Goal: Task Accomplishment & Management: Complete application form

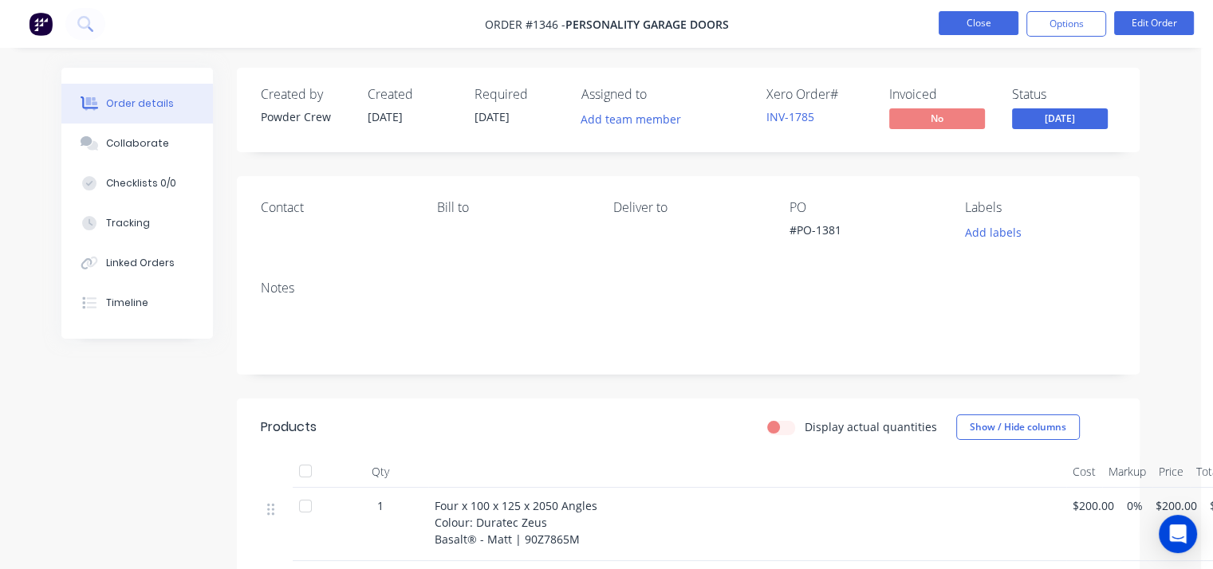
click at [983, 15] on button "Close" at bounding box center [979, 23] width 80 height 24
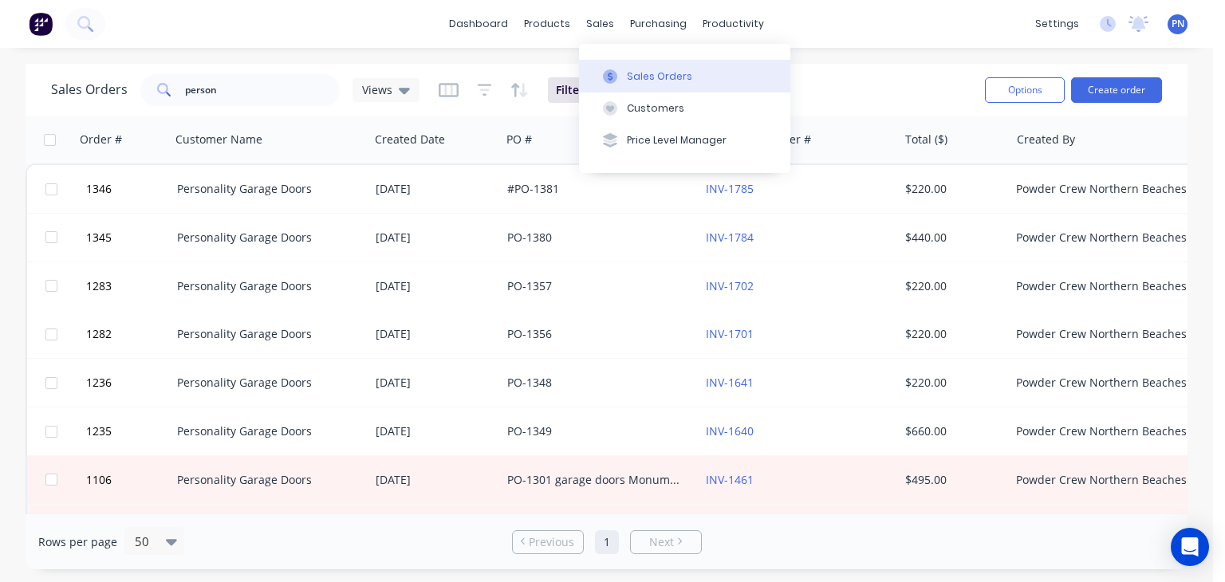
click at [642, 77] on div "Sales Orders" at bounding box center [659, 76] width 65 height 14
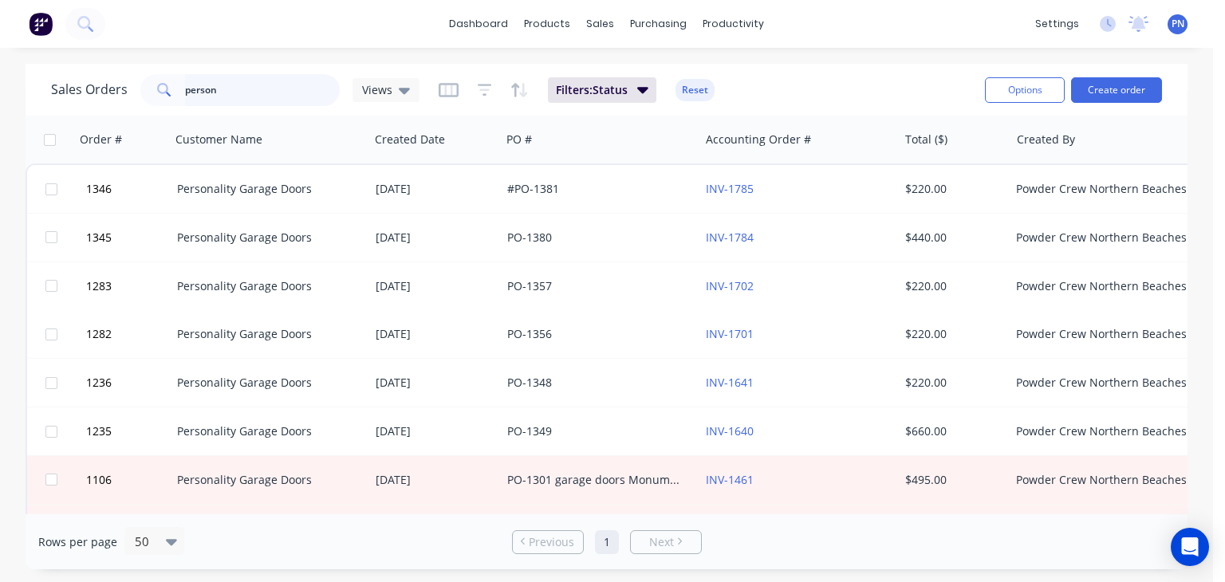
click at [269, 93] on input "person" at bounding box center [263, 90] width 156 height 32
drag, startPoint x: 247, startPoint y: 93, endPoint x: 107, endPoint y: 93, distance: 140.4
click at [107, 93] on div "Sales Orders person Views" at bounding box center [235, 90] width 368 height 32
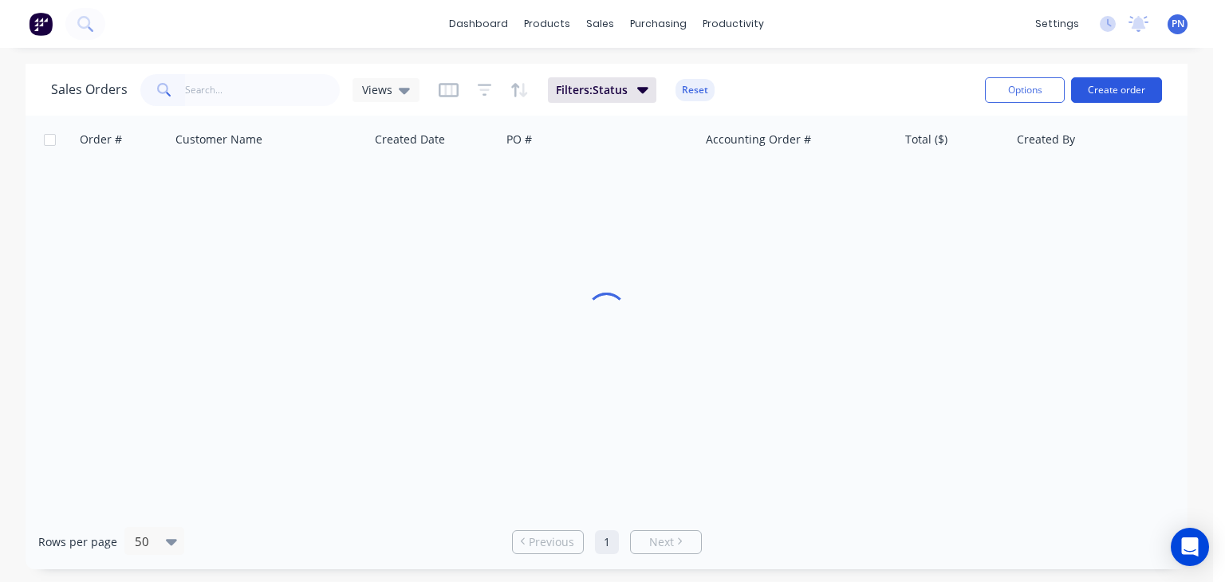
click at [1123, 90] on button "Create order" at bounding box center [1116, 90] width 91 height 26
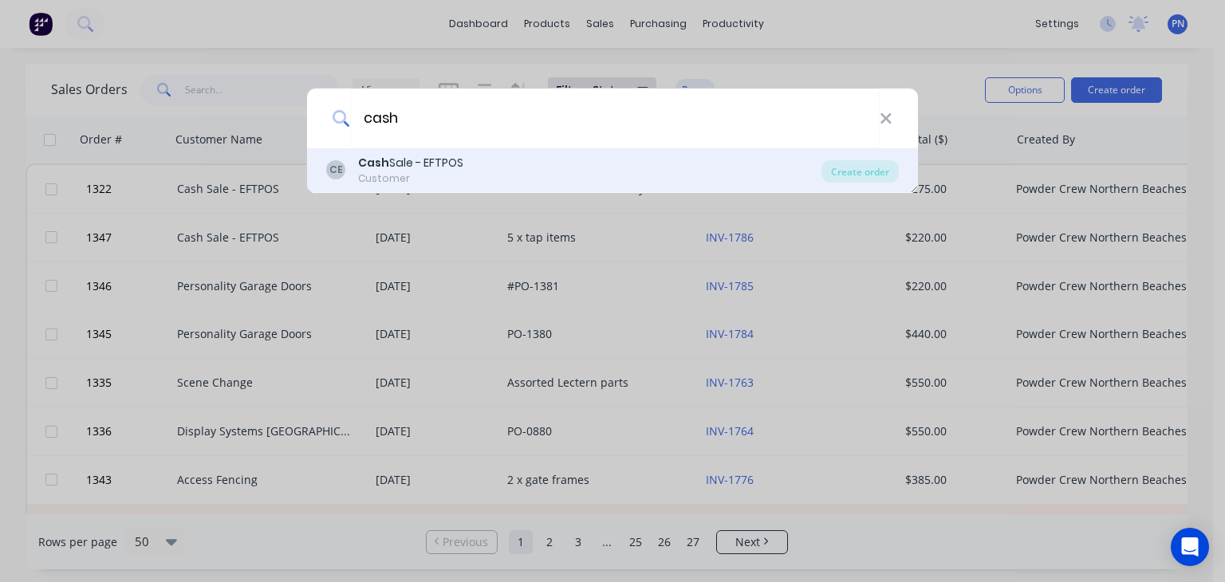
type input "cash"
click at [458, 159] on div "Cash Sale - EFTPOS" at bounding box center [410, 163] width 105 height 17
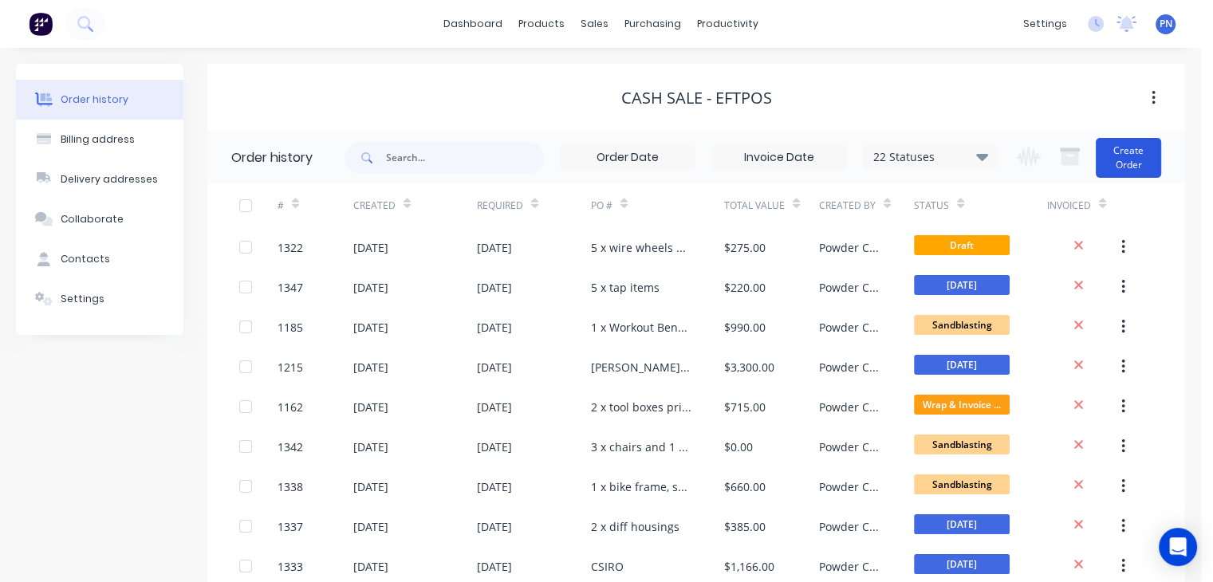
click at [1134, 159] on button "Create Order" at bounding box center [1128, 158] width 65 height 40
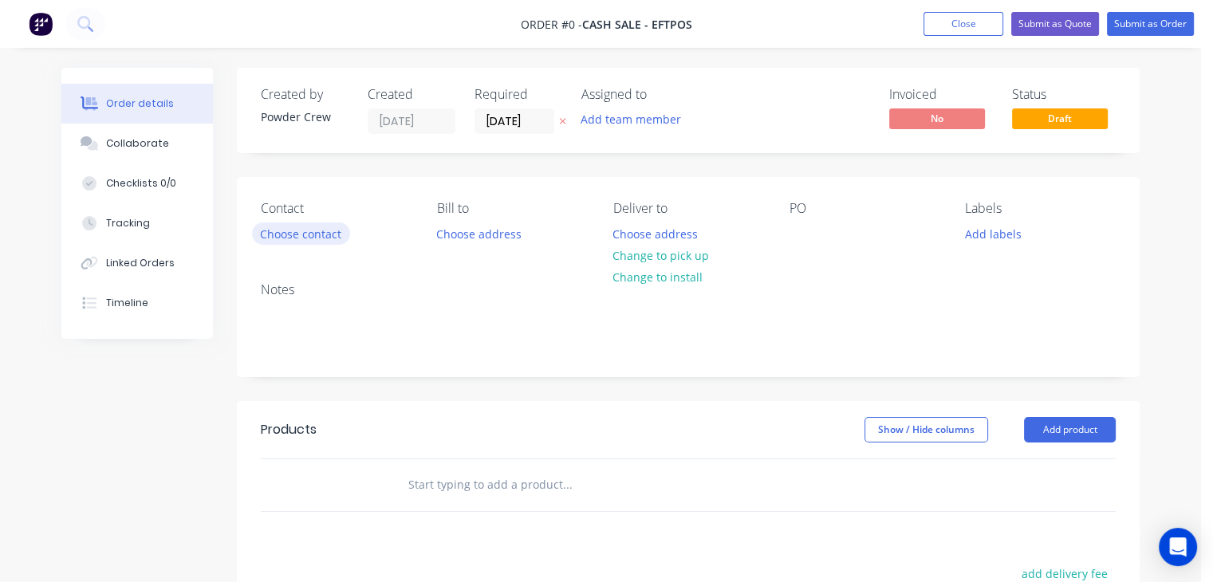
click at [297, 230] on button "Choose contact" at bounding box center [301, 234] width 98 height 22
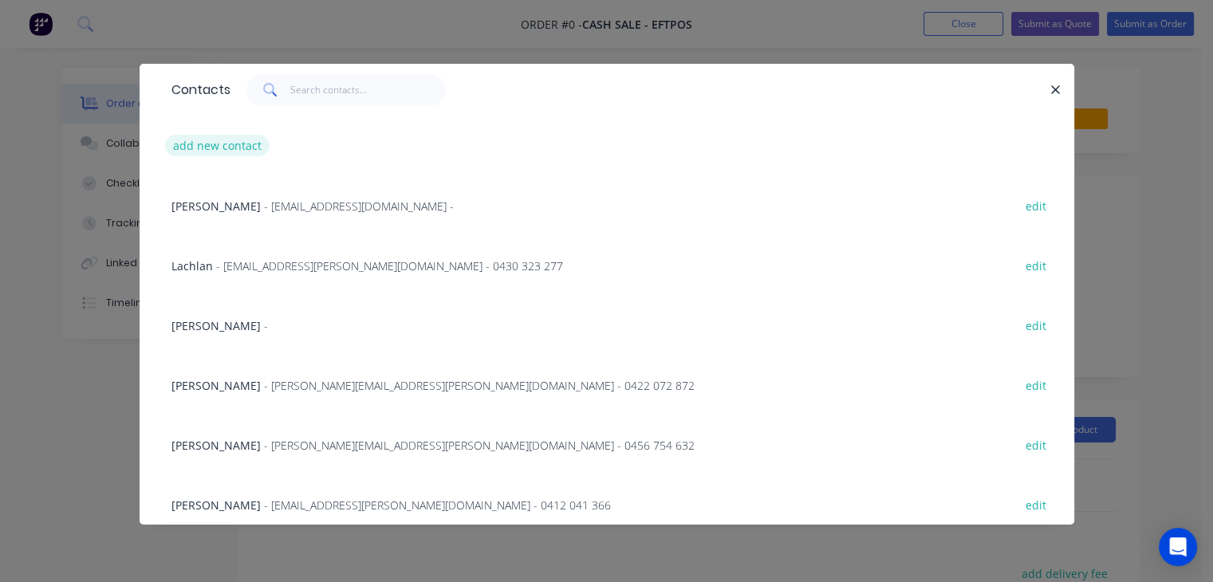
click at [207, 144] on button "add new contact" at bounding box center [217, 146] width 105 height 22
select select "AU"
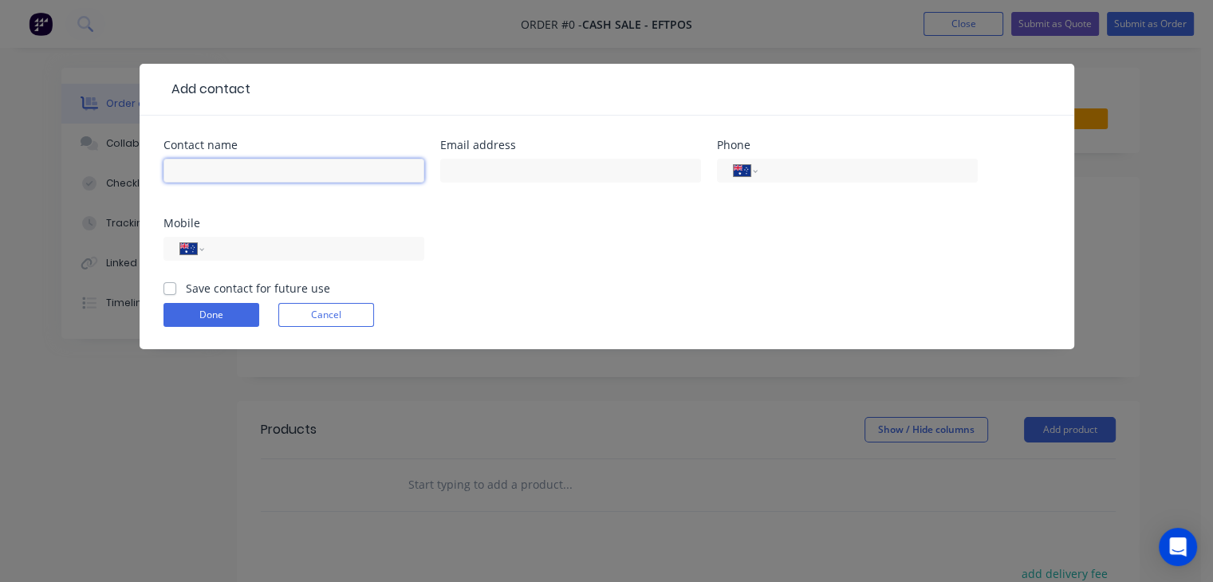
click at [199, 169] on input "text" at bounding box center [293, 171] width 261 height 24
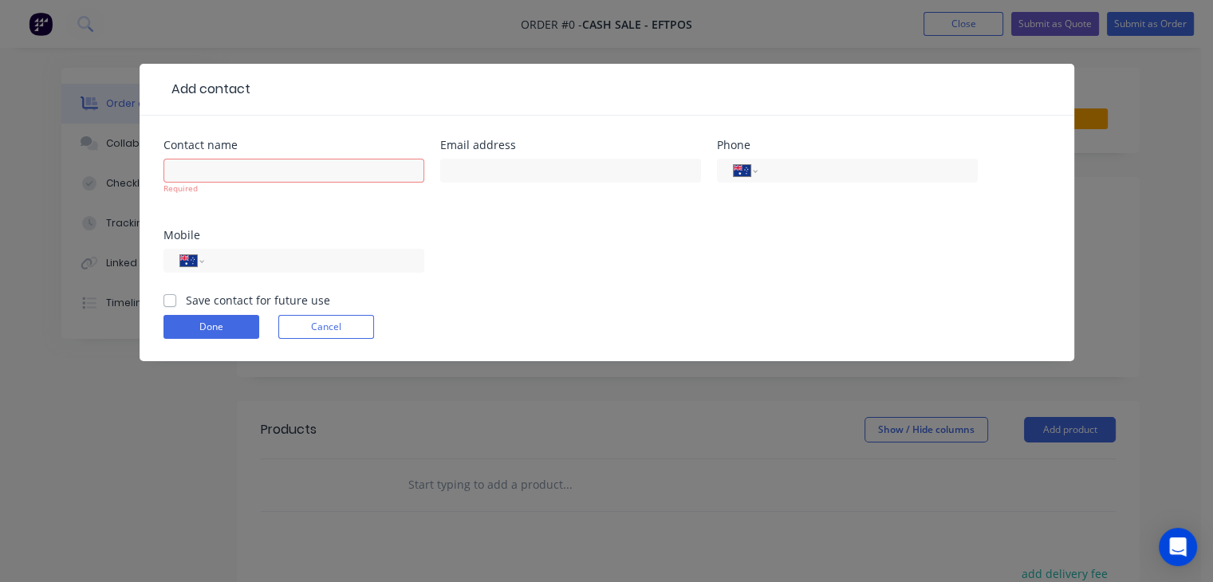
click at [137, 427] on div "Add contact Contact name Required Email address Phone International [GEOGRAPHIC…" at bounding box center [606, 291] width 1213 height 582
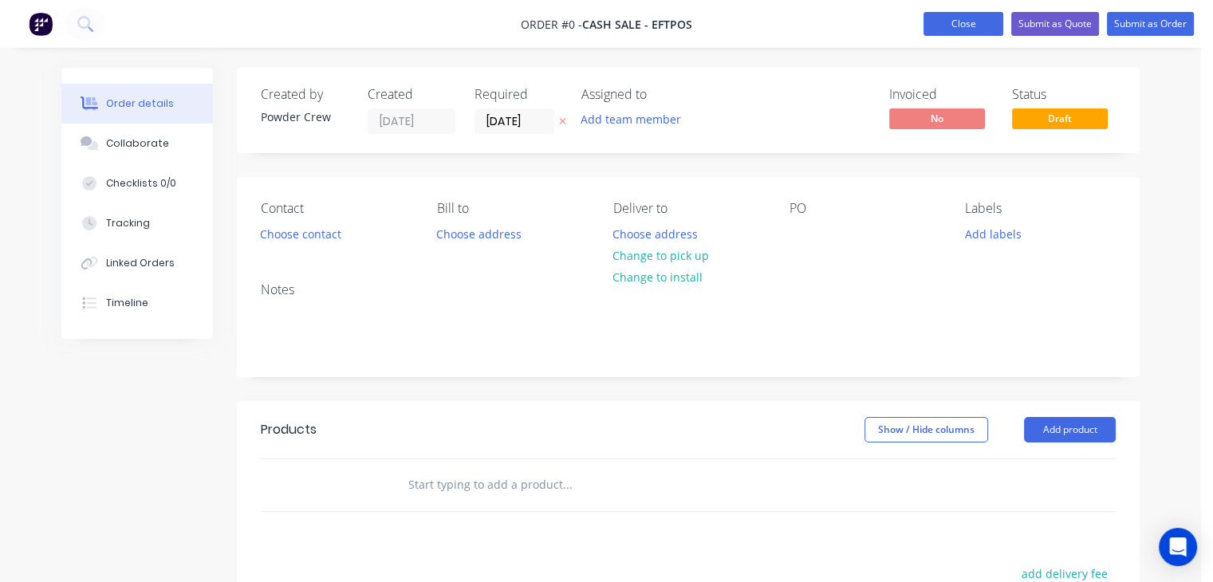
click at [959, 22] on button "Close" at bounding box center [964, 24] width 80 height 24
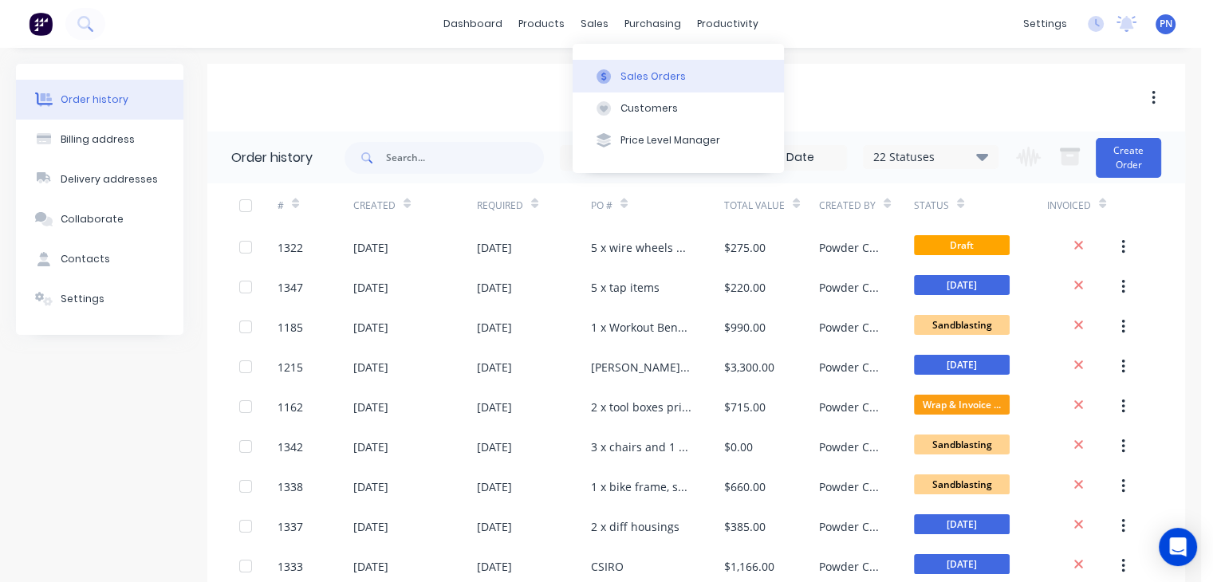
click at [618, 84] on button "Sales Orders" at bounding box center [678, 76] width 211 height 32
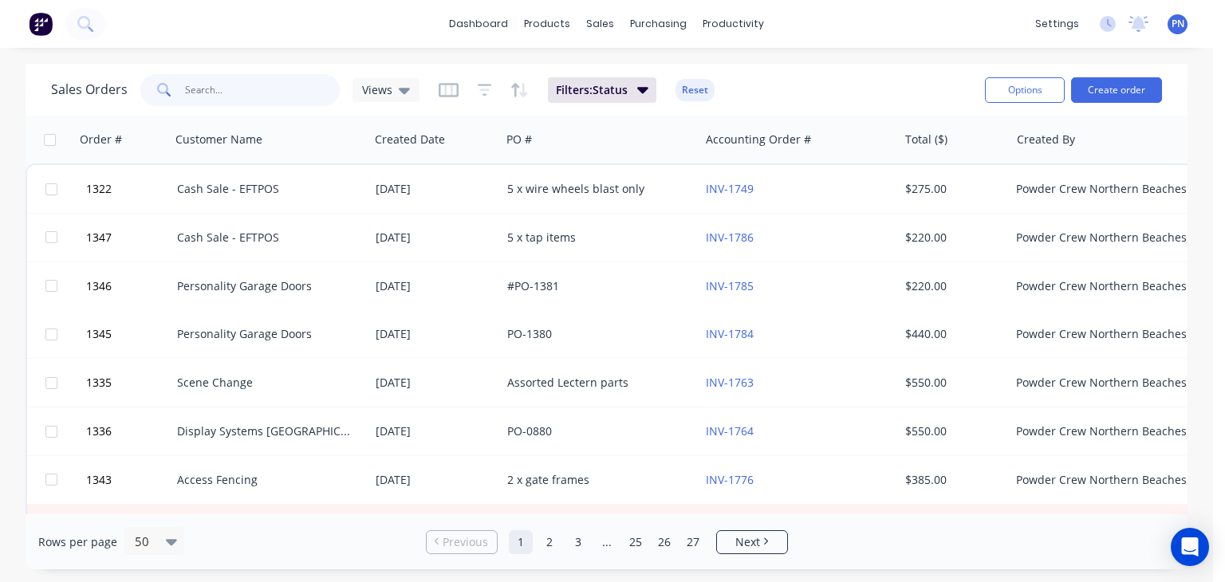
click at [246, 93] on input "text" at bounding box center [263, 90] width 156 height 32
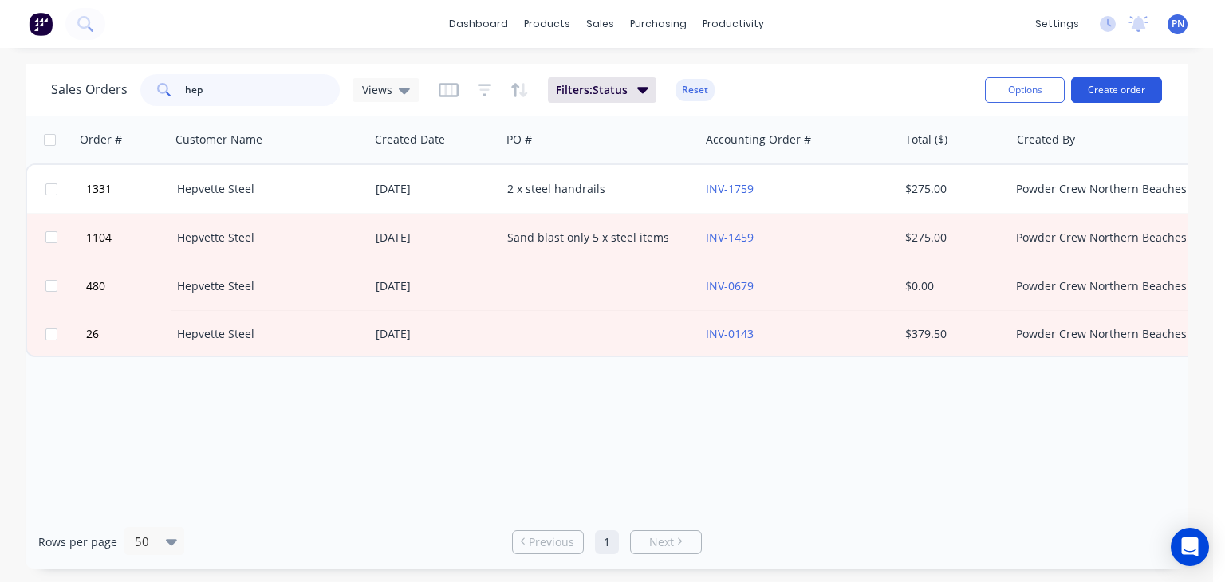
type input "hep"
click at [1123, 89] on button "Create order" at bounding box center [1116, 90] width 91 height 26
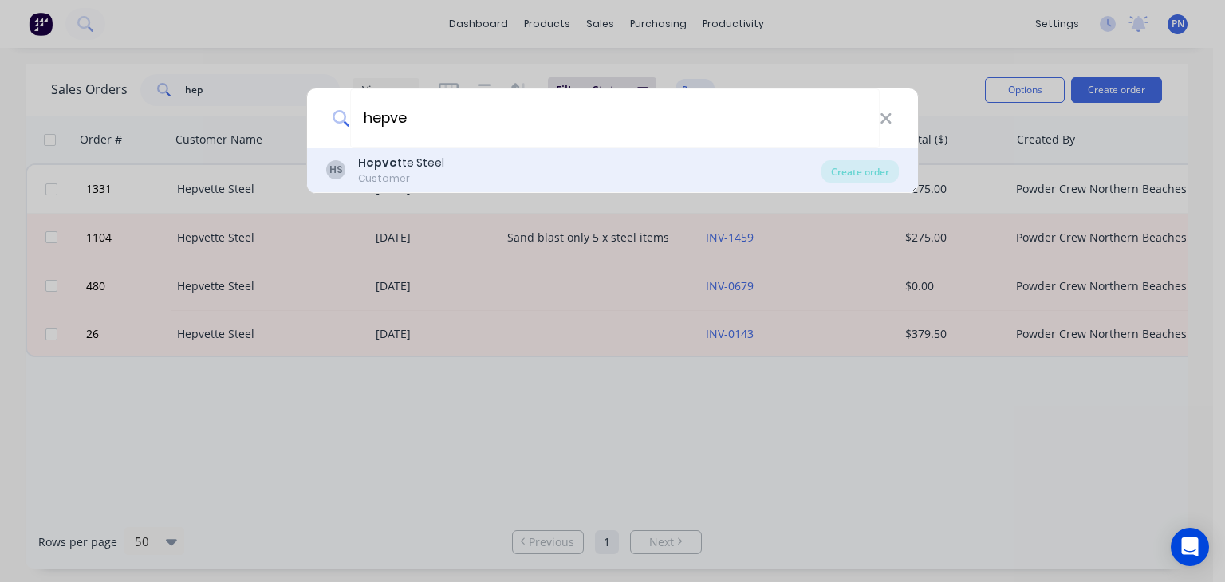
type input "hepve"
click at [437, 153] on div "HS Hepve tte Steel Customer Create order" at bounding box center [612, 170] width 611 height 45
click at [428, 167] on div "Hepve tte Steel" at bounding box center [401, 163] width 86 height 17
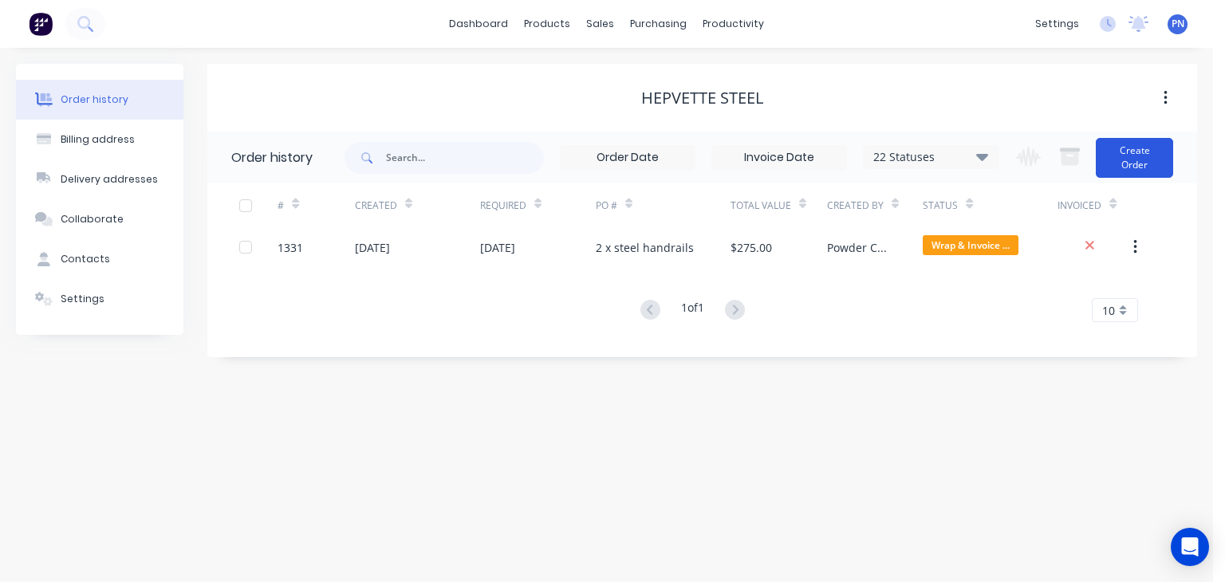
click at [1132, 159] on button "Create Order" at bounding box center [1134, 158] width 77 height 40
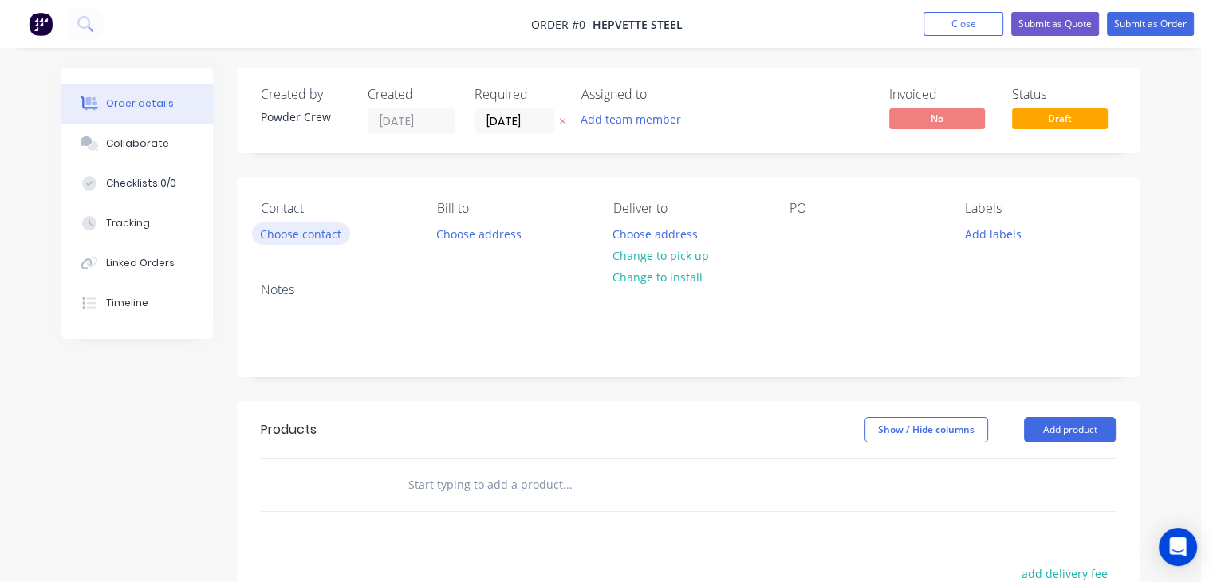
click at [319, 231] on button "Choose contact" at bounding box center [301, 234] width 98 height 22
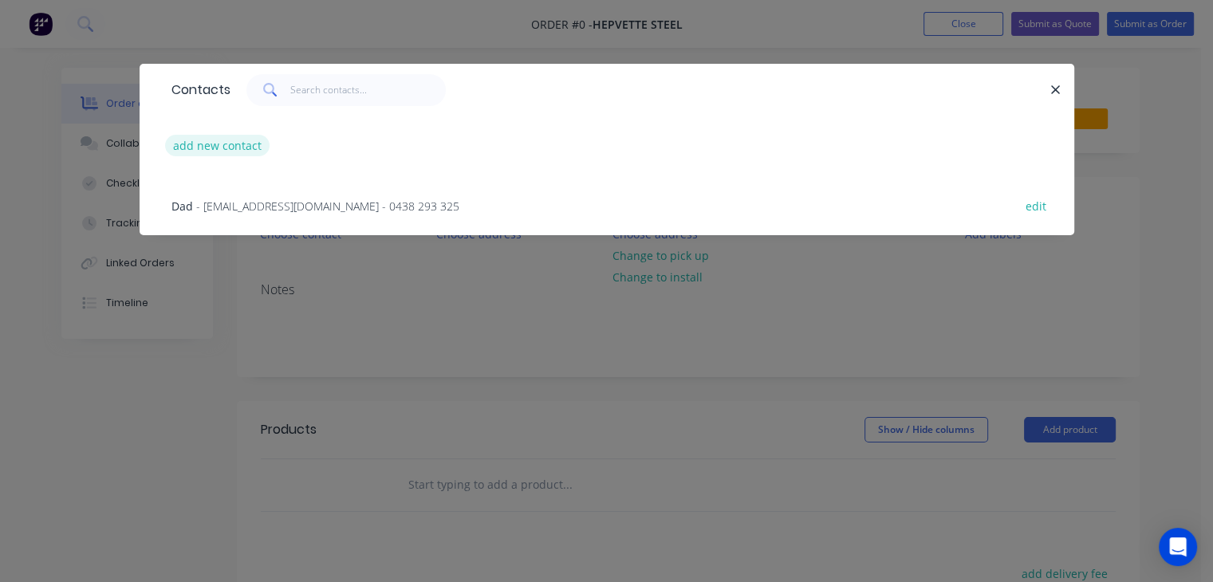
click at [220, 144] on button "add new contact" at bounding box center [217, 146] width 105 height 22
select select "AU"
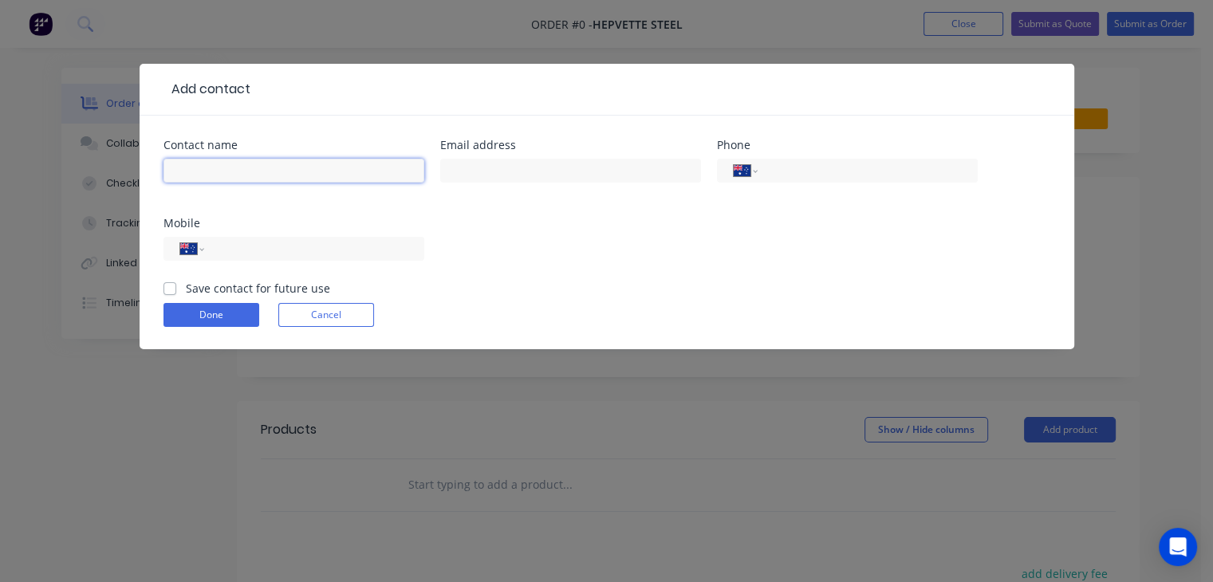
click at [248, 176] on input "text" at bounding box center [293, 171] width 261 height 24
type input "[PERSON_NAME]"
click at [806, 177] on input "tel" at bounding box center [864, 171] width 191 height 18
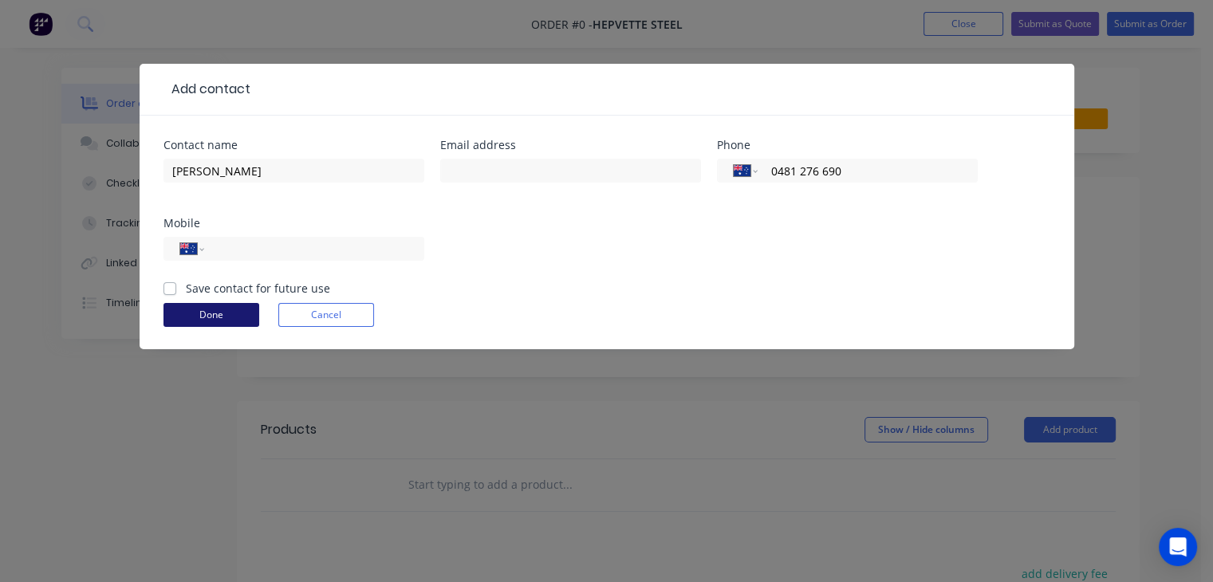
type input "0481 276 690"
click at [210, 318] on button "Done" at bounding box center [211, 315] width 96 height 24
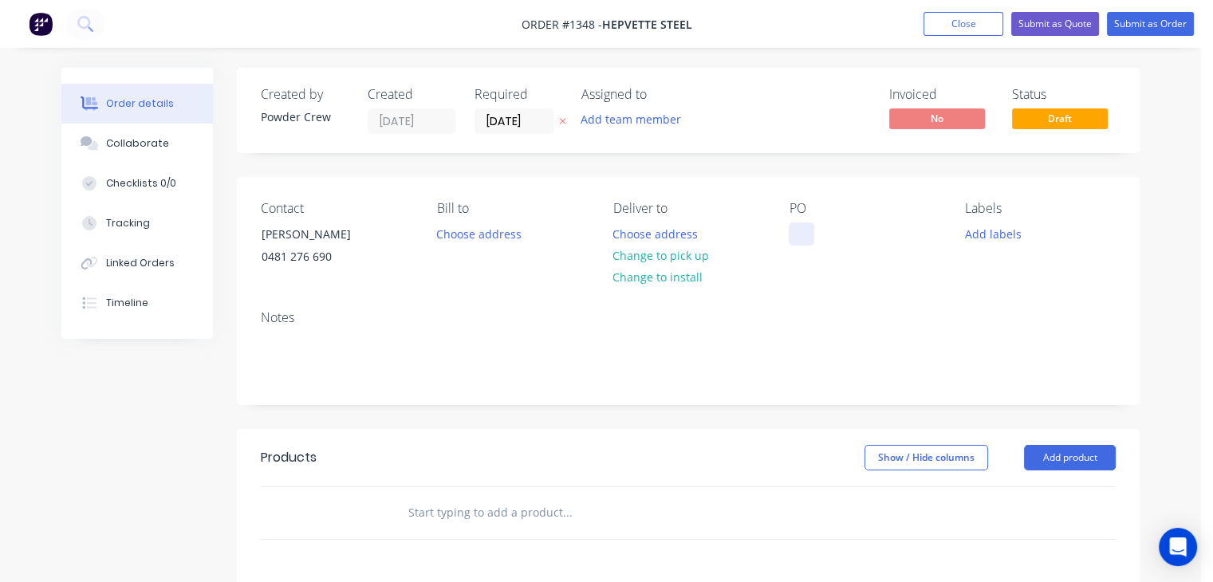
click at [805, 235] on div at bounding box center [802, 234] width 26 height 23
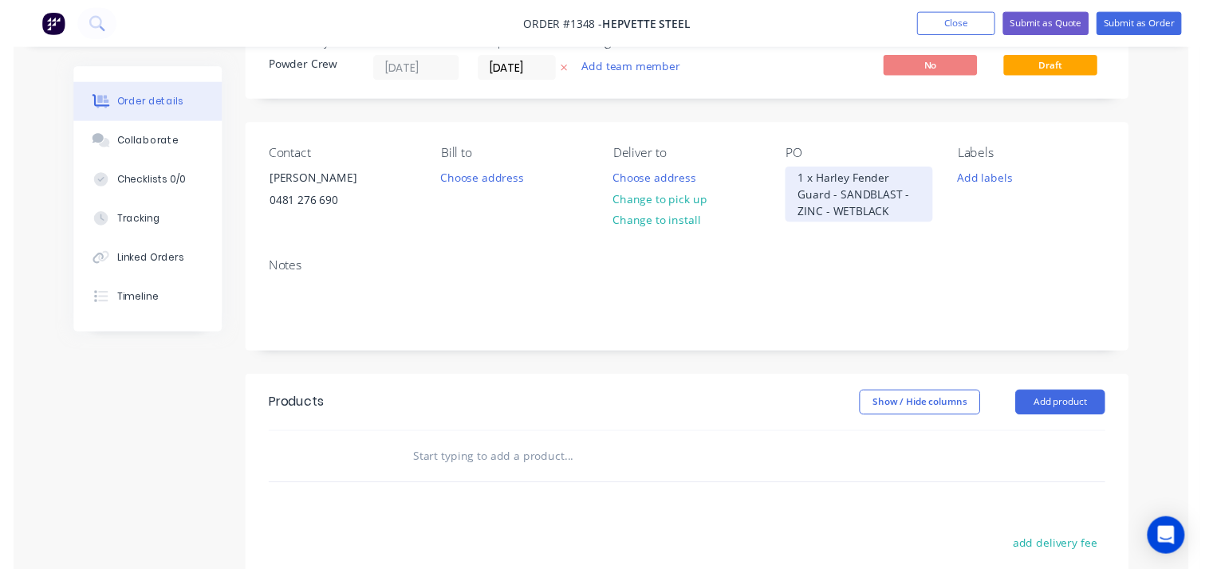
scroll to position [80, 0]
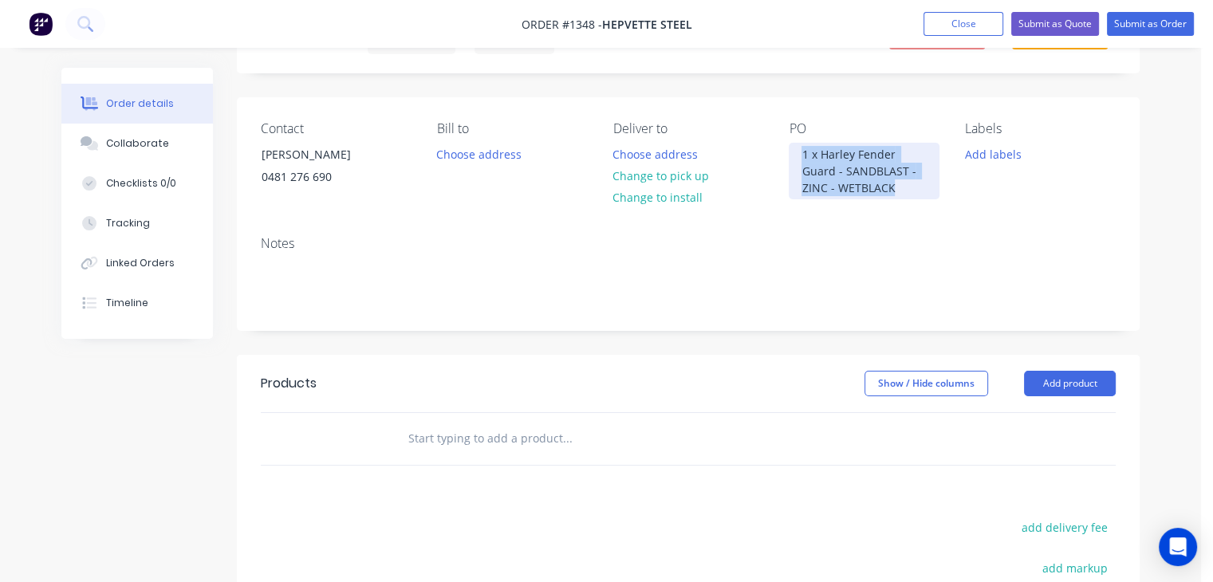
drag, startPoint x: 899, startPoint y: 188, endPoint x: 777, endPoint y: 146, distance: 129.1
click at [765, 132] on div "Contact [PERSON_NAME] [PHONE_NUMBER] Bill to Choose address Deliver to Choose a…" at bounding box center [688, 160] width 903 height 126
copy div "1 x Harley Fender Guard - SANDBLAST - ZINC - WETBLACK"
click at [1081, 384] on button "Add product" at bounding box center [1070, 384] width 92 height 26
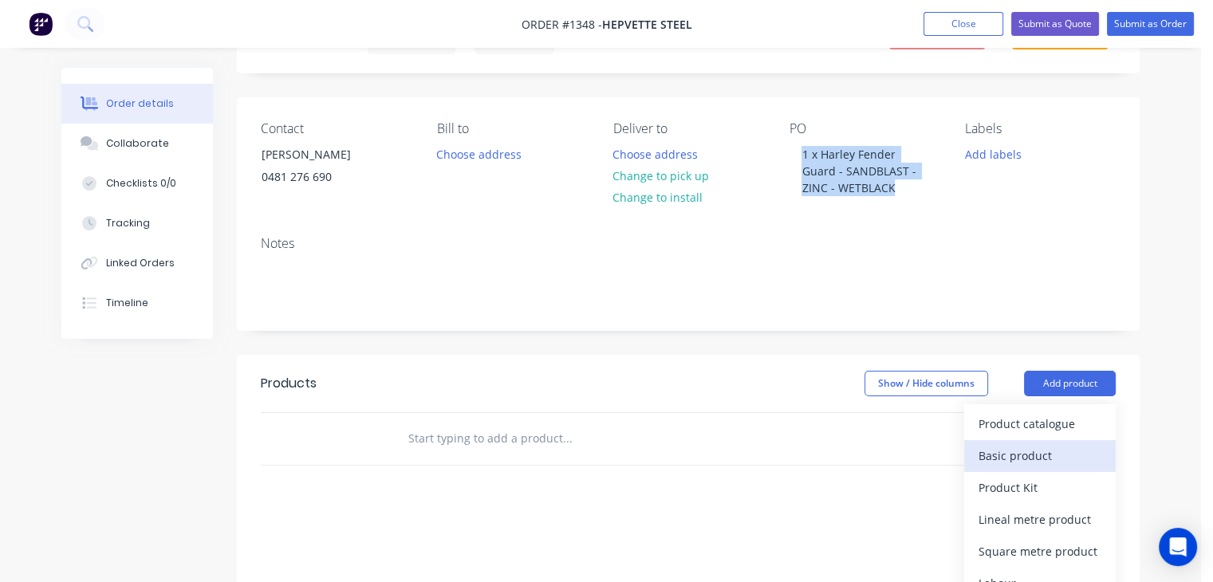
click at [1035, 454] on div "Basic product" at bounding box center [1040, 455] width 123 height 23
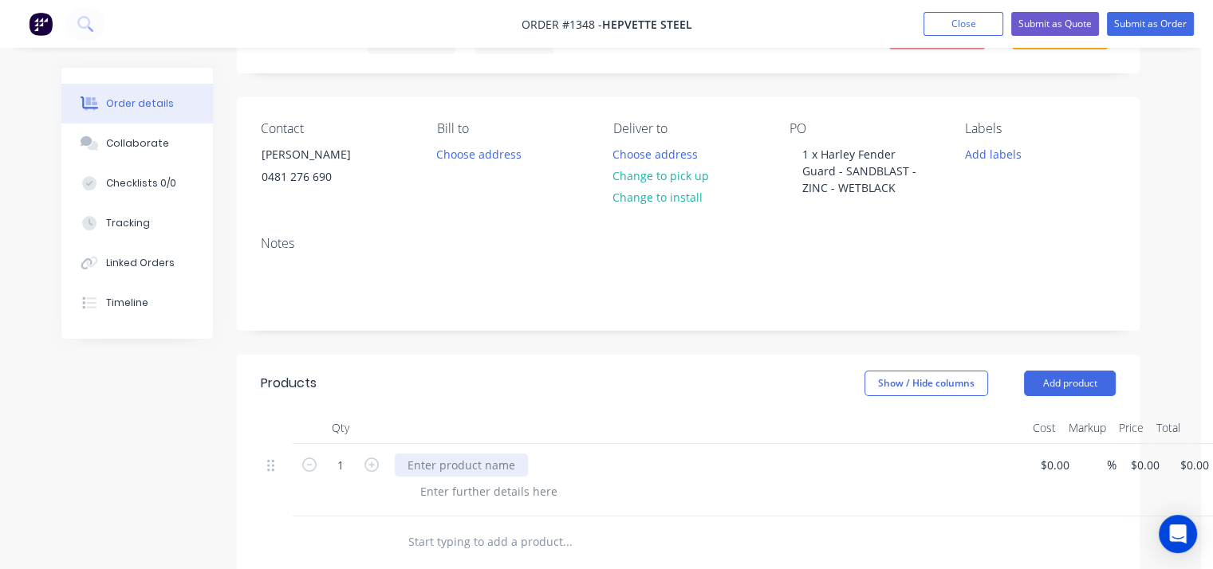
click at [413, 466] on div at bounding box center [461, 465] width 133 height 23
paste div
click at [502, 463] on div "1 x Harley Fender Guard - SANDBLAST - ZINC - WETBLACK" at bounding box center [561, 465] width 333 height 23
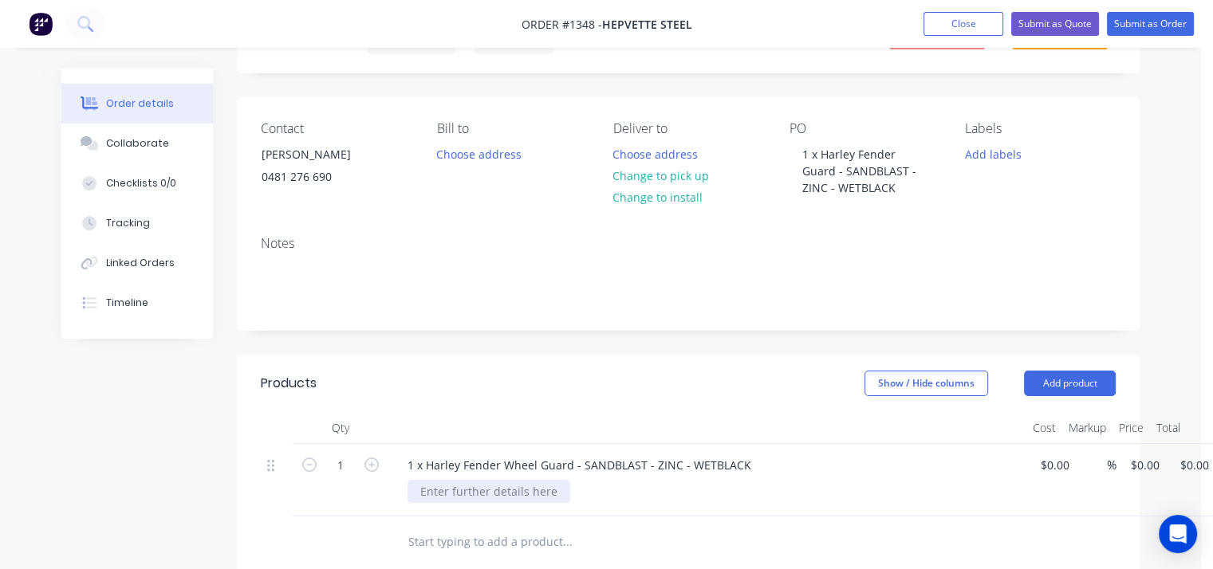
click at [502, 490] on div at bounding box center [489, 491] width 163 height 23
click at [1058, 471] on div "1 1 x Harley Fender Wheel Guard - SANDBLAST - ZINC - WETBLACK % $0.00 $0.00 $0.…" at bounding box center [688, 480] width 855 height 73
type input "$440.00"
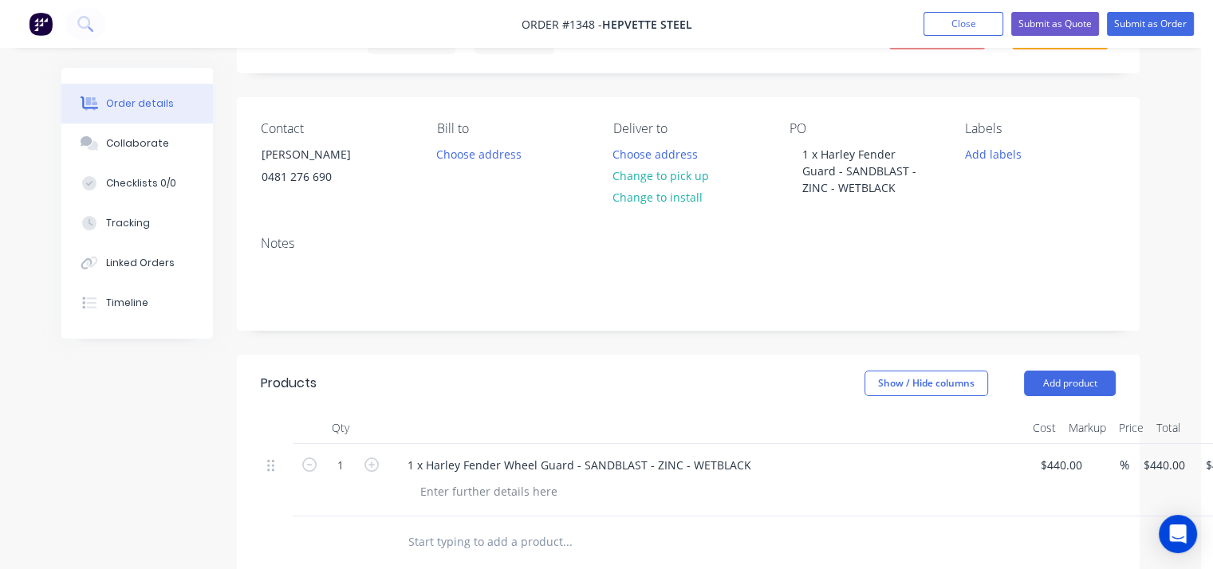
click at [911, 486] on div at bounding box center [714, 491] width 613 height 23
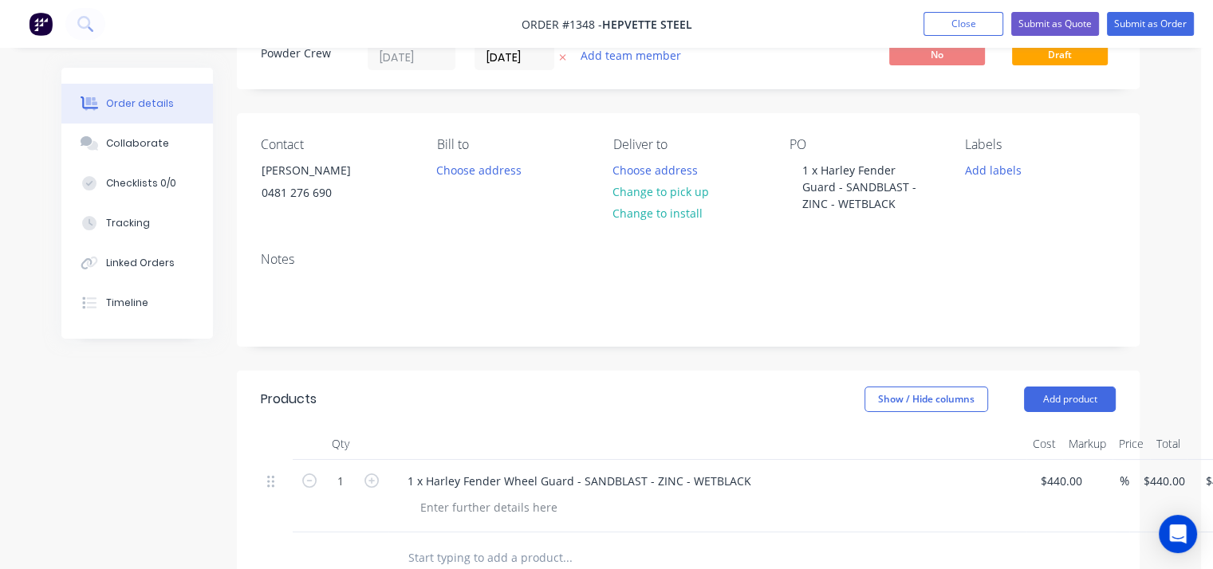
scroll to position [6, 0]
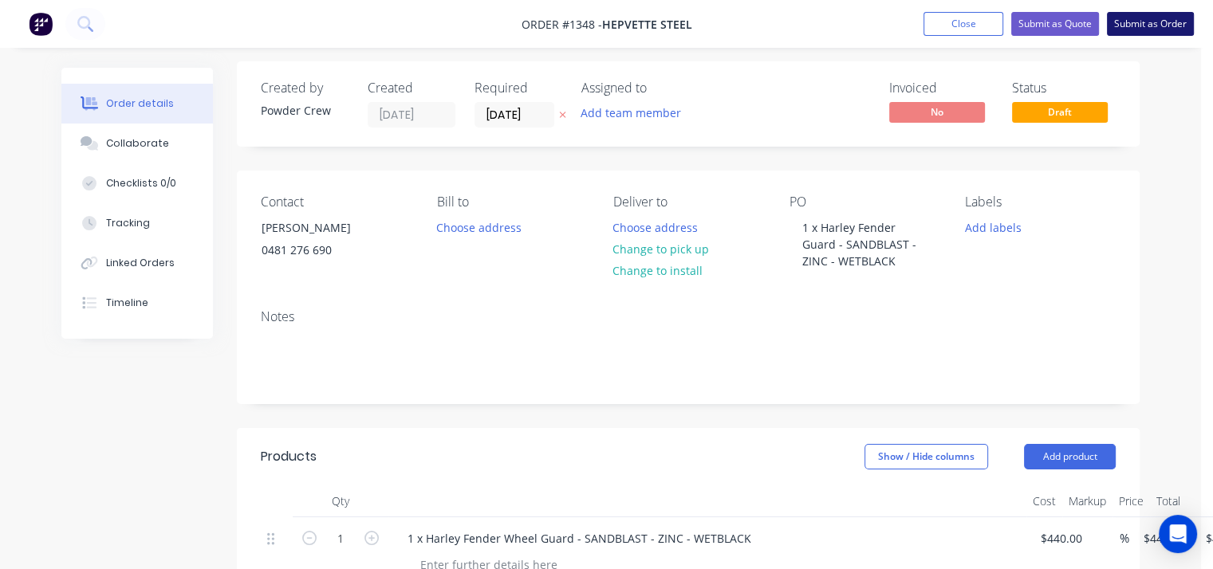
click at [1146, 18] on button "Submit as Order" at bounding box center [1150, 24] width 87 height 24
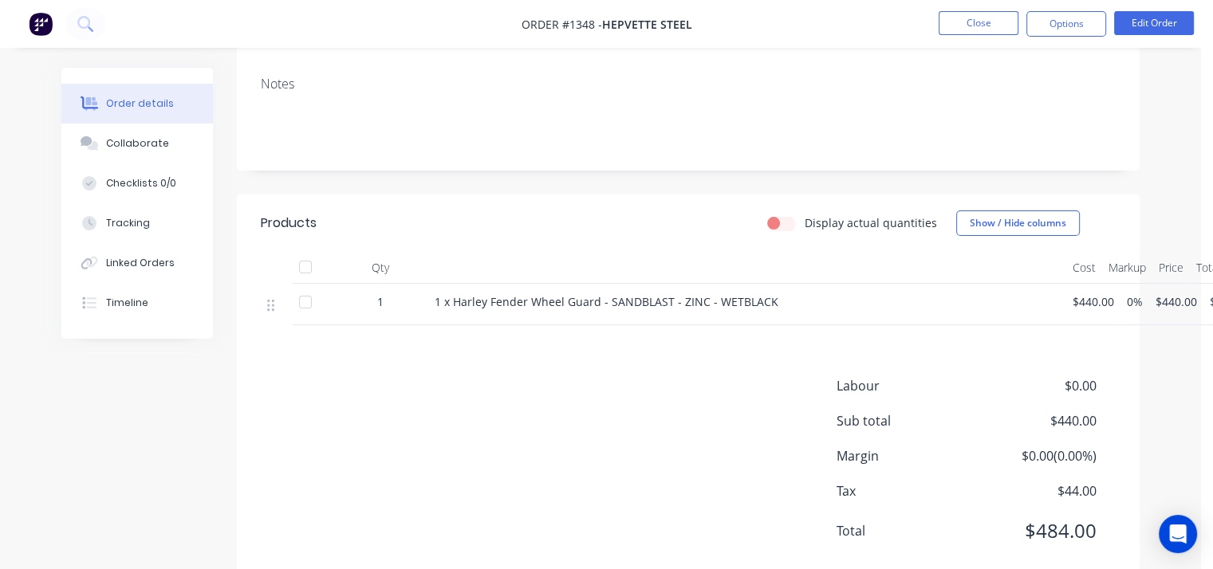
scroll to position [239, 0]
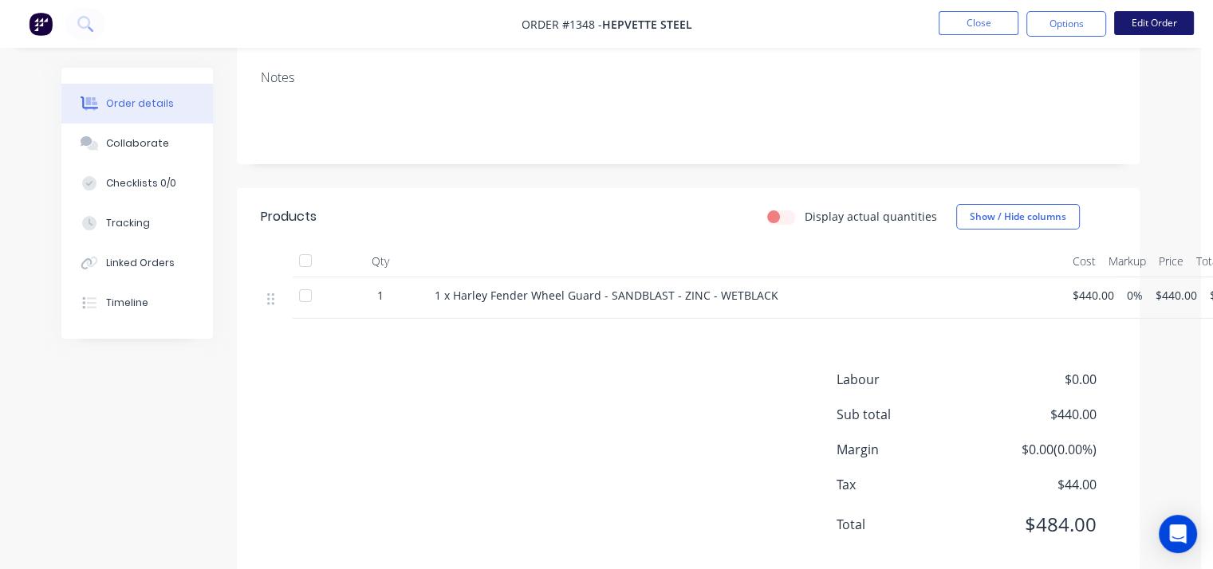
click at [1143, 17] on button "Edit Order" at bounding box center [1154, 23] width 80 height 24
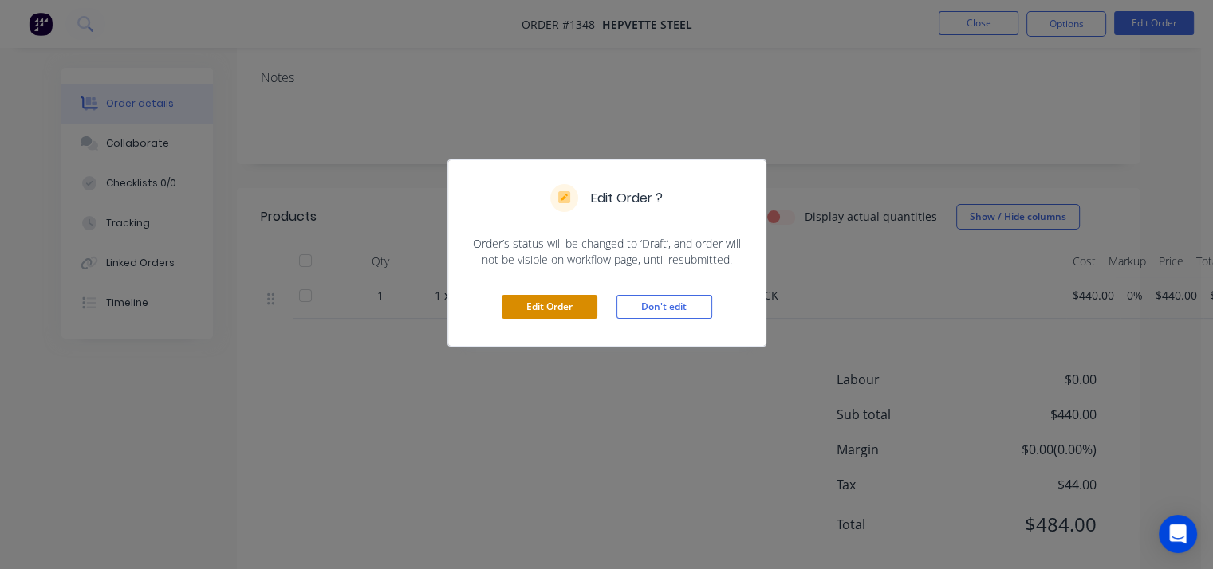
click at [550, 304] on button "Edit Order" at bounding box center [550, 307] width 96 height 24
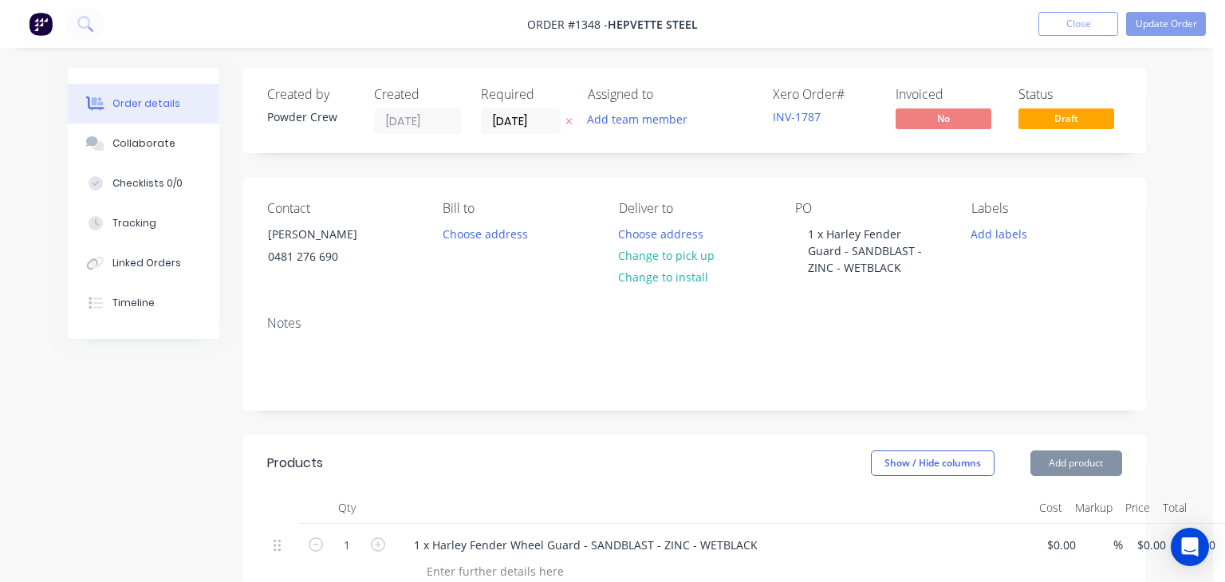
type input "$440.00"
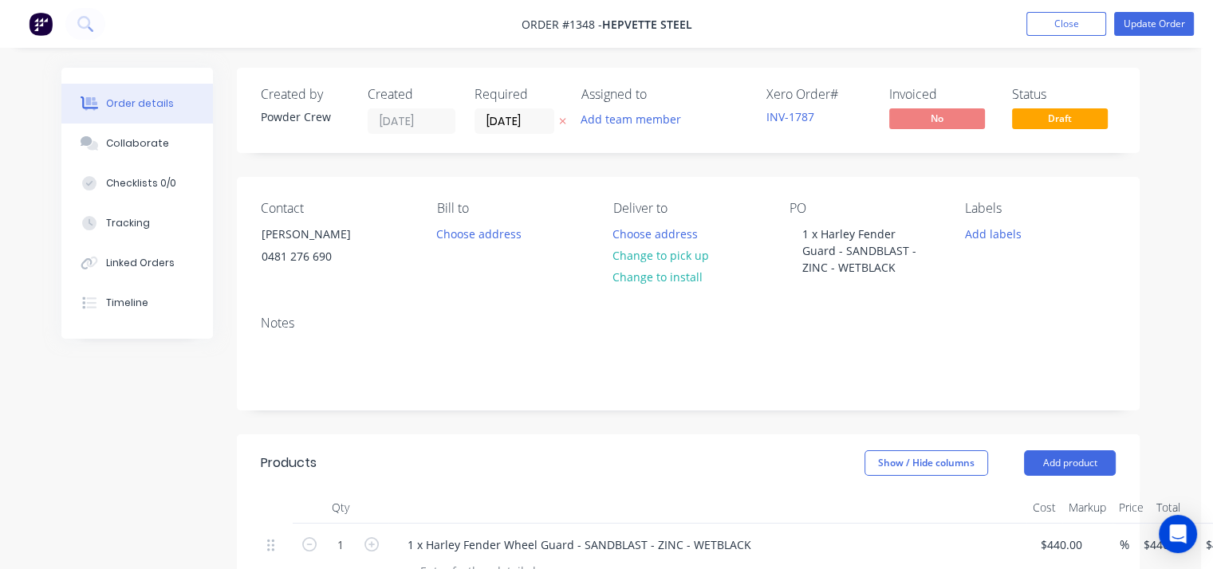
scroll to position [160, 0]
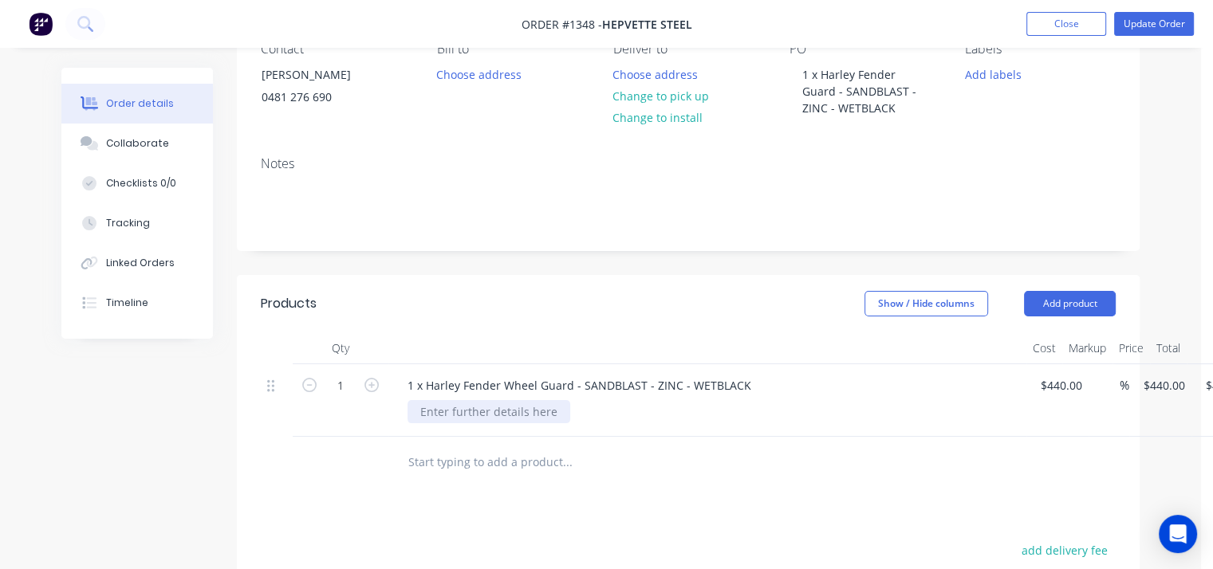
click at [459, 418] on div at bounding box center [489, 411] width 163 height 23
click at [1166, 26] on button "Update Order" at bounding box center [1154, 24] width 80 height 24
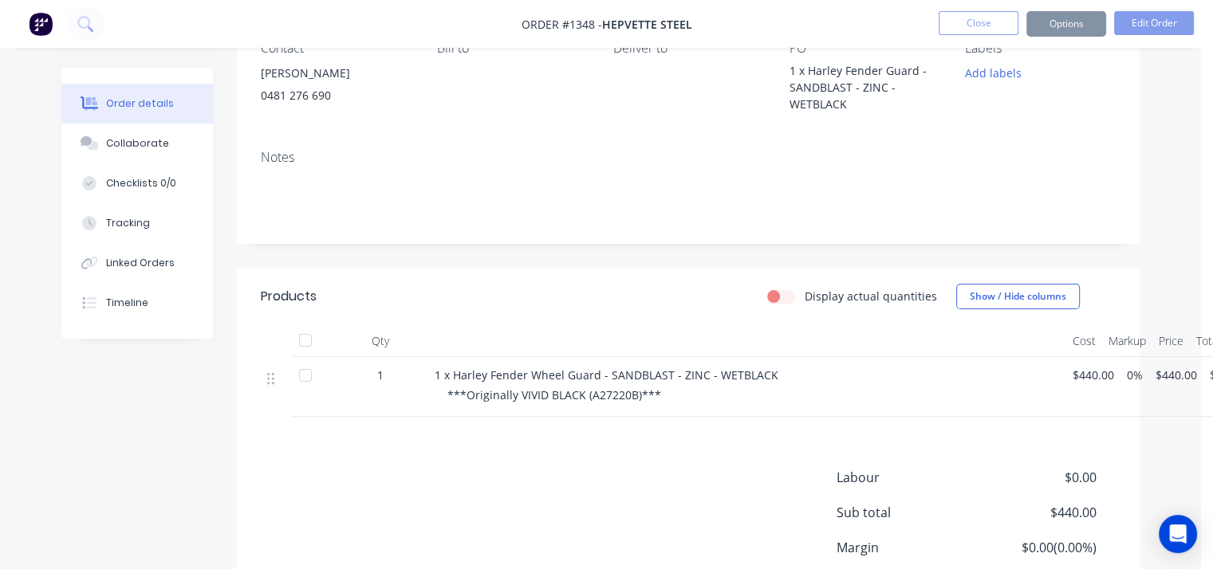
scroll to position [0, 0]
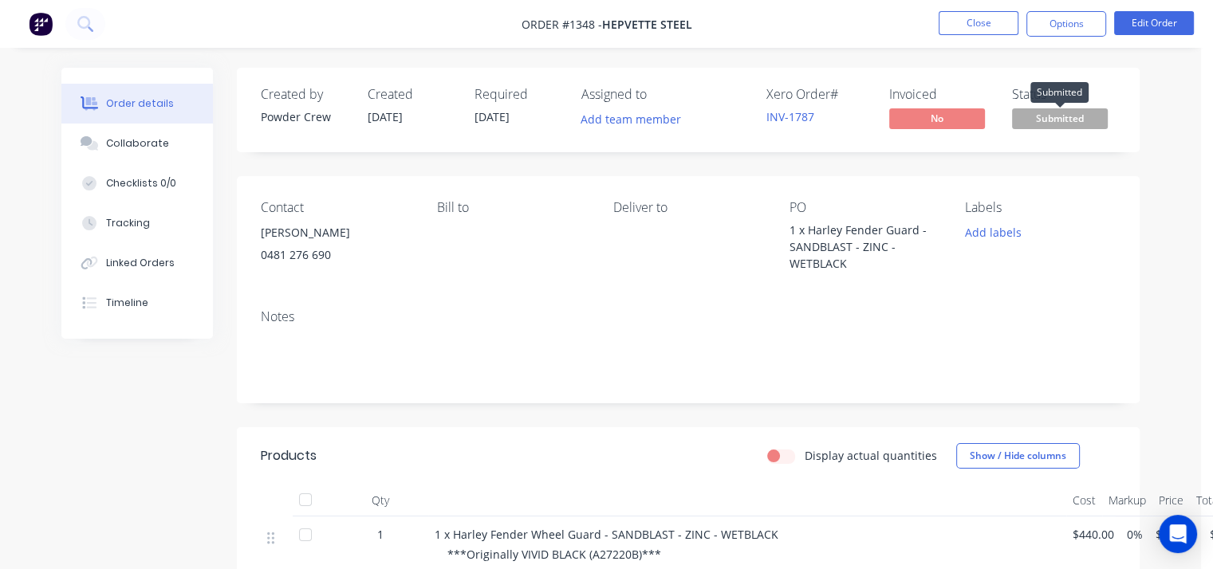
click at [1046, 116] on span "Submitted" at bounding box center [1060, 118] width 96 height 20
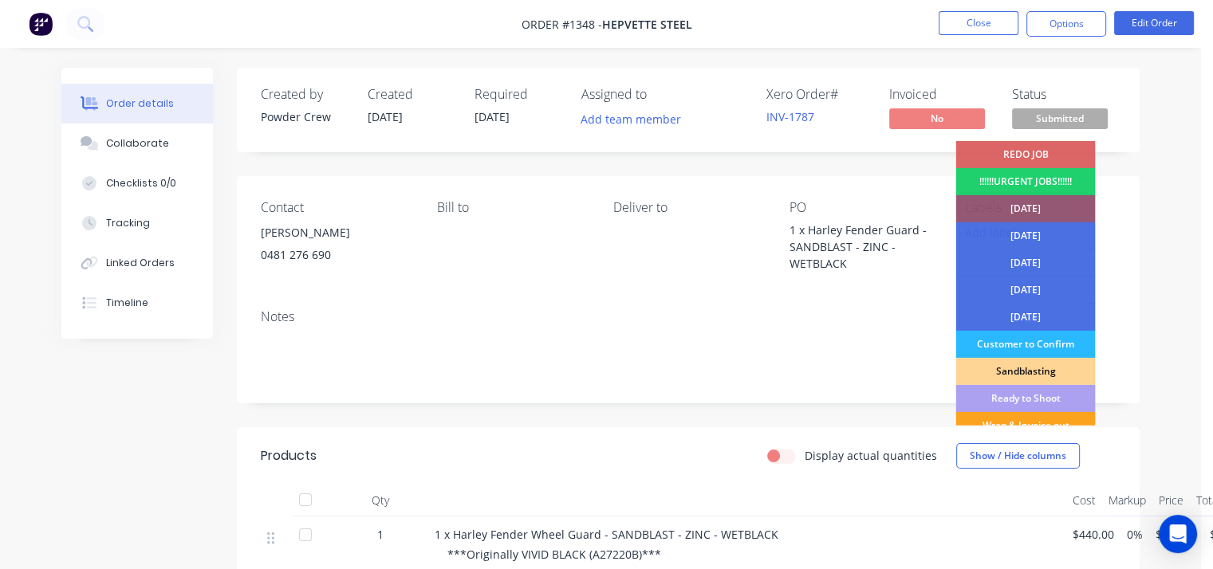
click at [1042, 394] on div "Ready to Shoot" at bounding box center [1025, 398] width 140 height 27
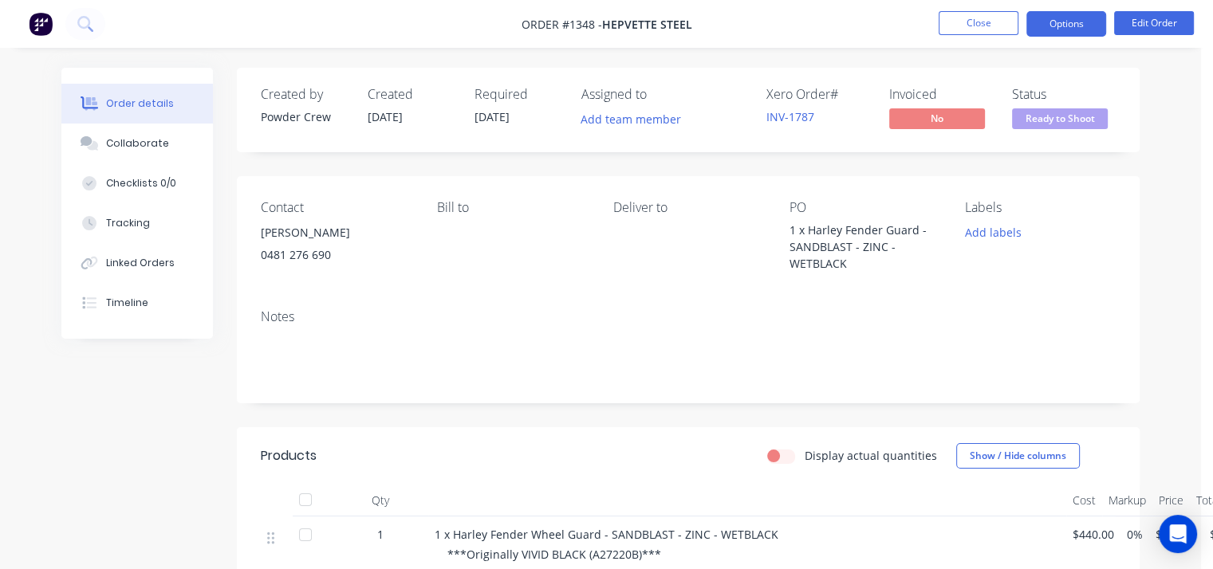
click at [1081, 14] on button "Options" at bounding box center [1066, 24] width 80 height 26
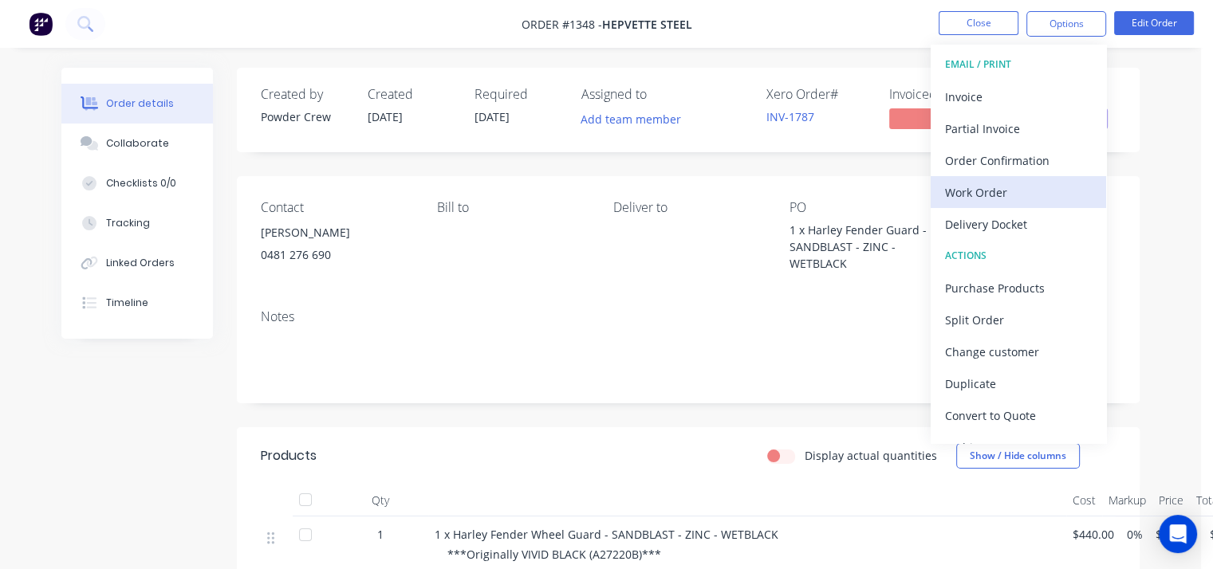
click at [967, 187] on div "Work Order" at bounding box center [1018, 192] width 147 height 23
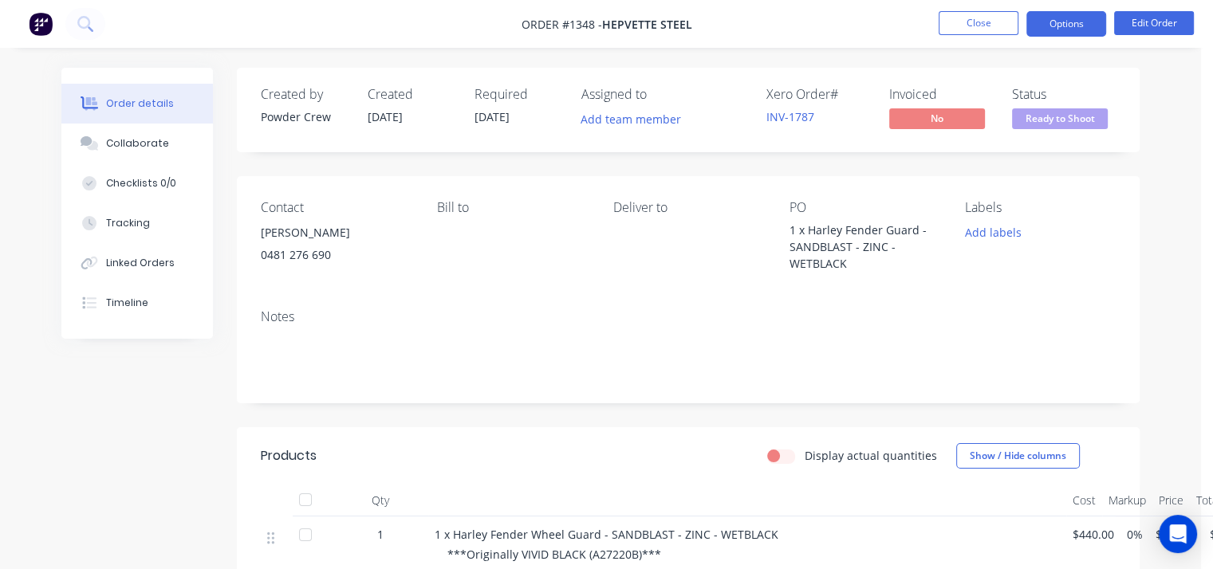
click at [1081, 14] on button "Options" at bounding box center [1066, 24] width 80 height 26
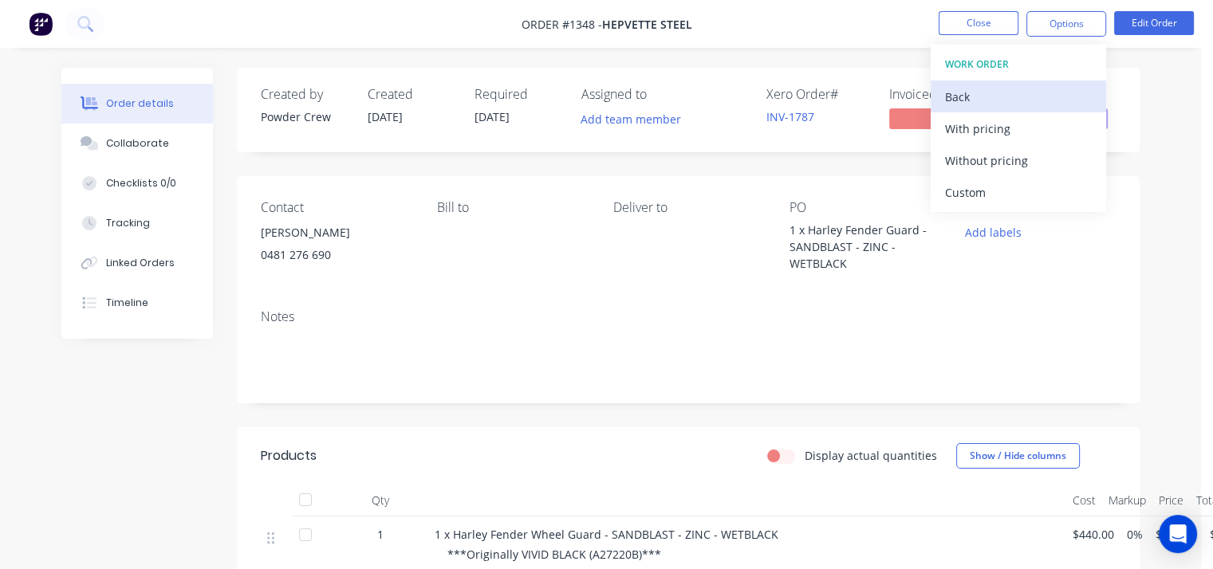
click at [959, 93] on div "Back" at bounding box center [1018, 96] width 147 height 23
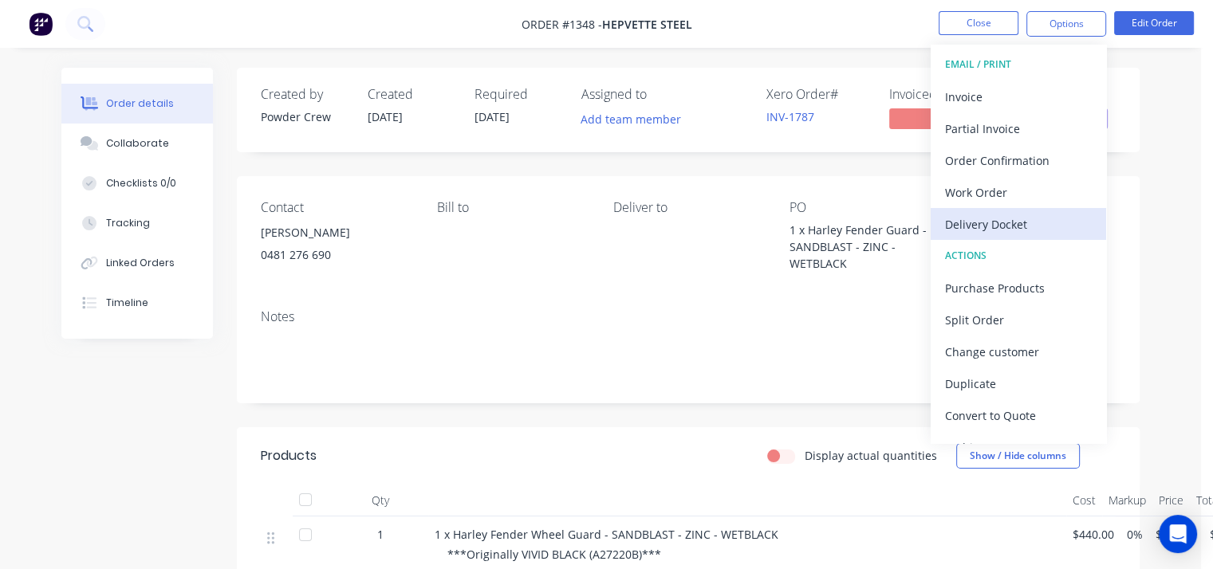
click at [999, 234] on div "Delivery Docket" at bounding box center [1018, 224] width 147 height 23
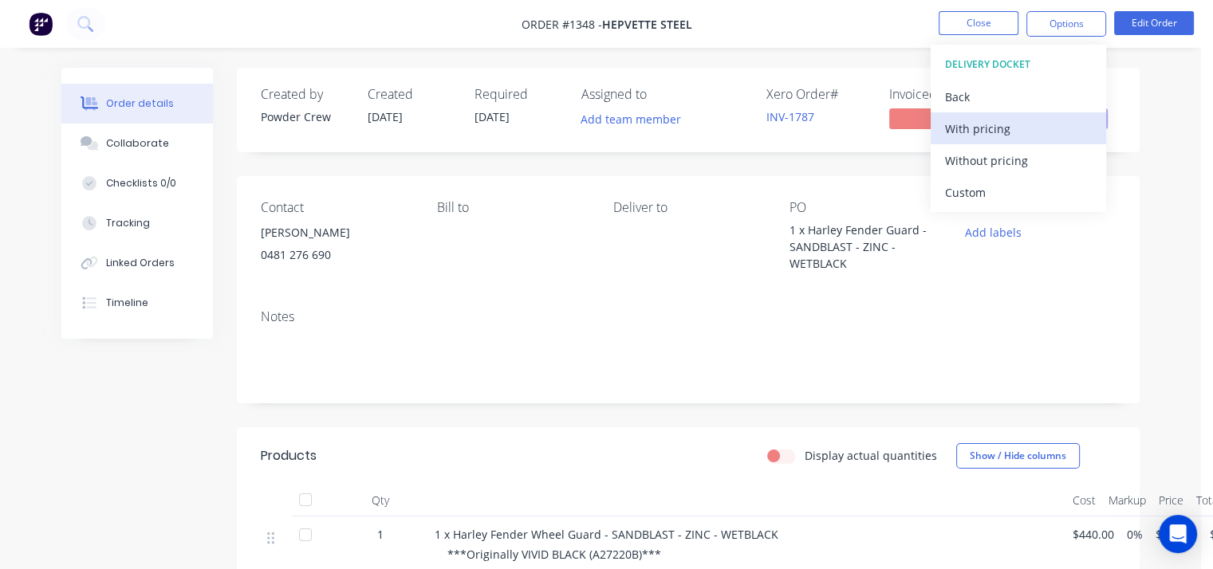
click at [991, 138] on div "With pricing" at bounding box center [1018, 128] width 147 height 23
